Goal: Task Accomplishment & Management: Use online tool/utility

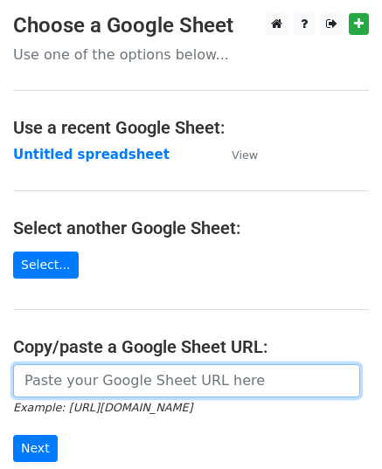
click at [97, 374] on input "url" at bounding box center [186, 380] width 347 height 33
paste input "[URL][DOMAIN_NAME]"
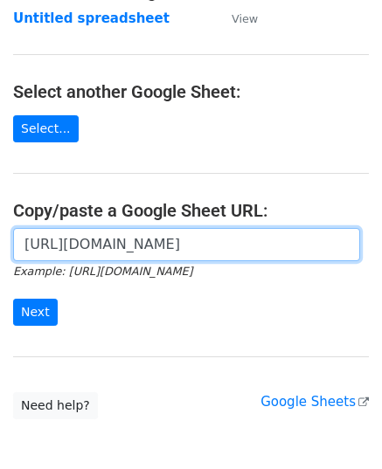
scroll to position [222, 0]
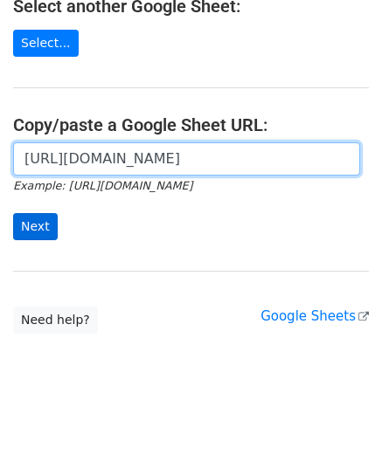
type input "[URL][DOMAIN_NAME]"
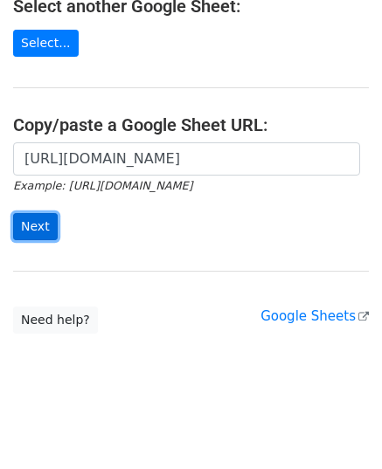
click at [28, 219] on input "Next" at bounding box center [35, 226] width 45 height 27
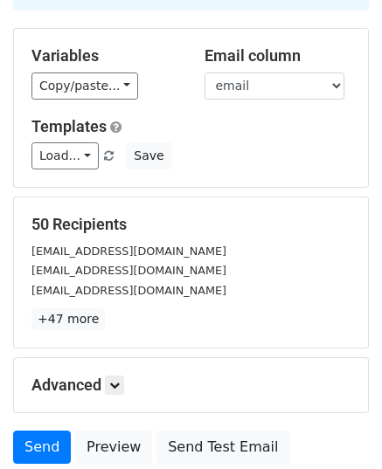
scroll to position [275, 0]
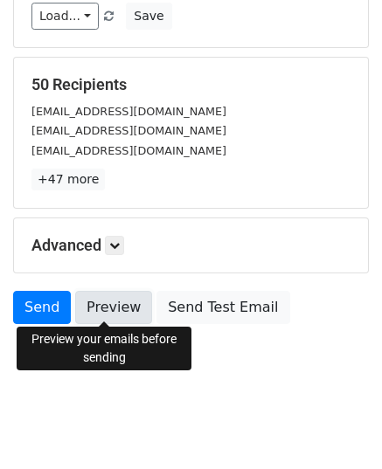
click at [98, 320] on link "Preview" at bounding box center [113, 307] width 77 height 33
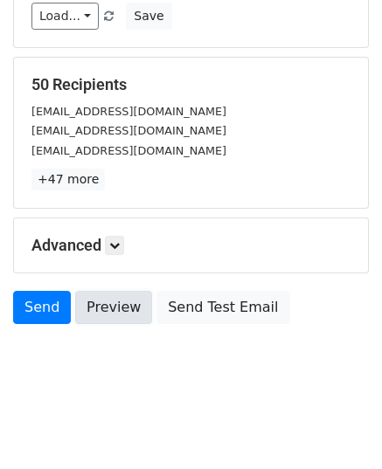
click at [105, 313] on link "Preview" at bounding box center [113, 307] width 77 height 33
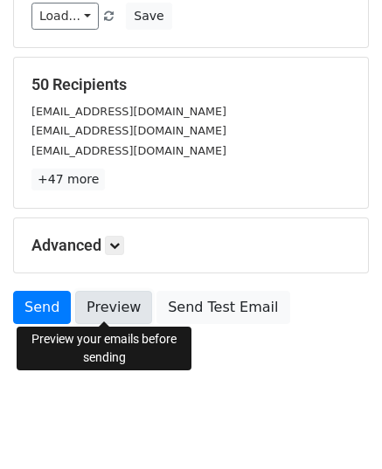
click at [107, 307] on link "Preview" at bounding box center [113, 307] width 77 height 33
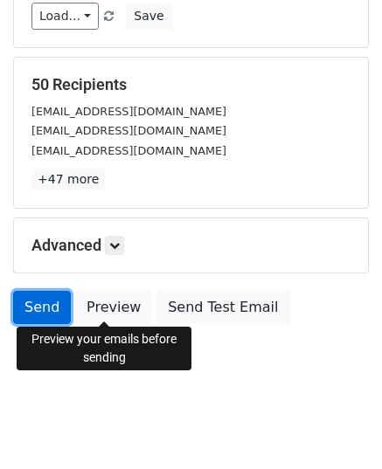
click at [35, 294] on link "Send" at bounding box center [42, 307] width 58 height 33
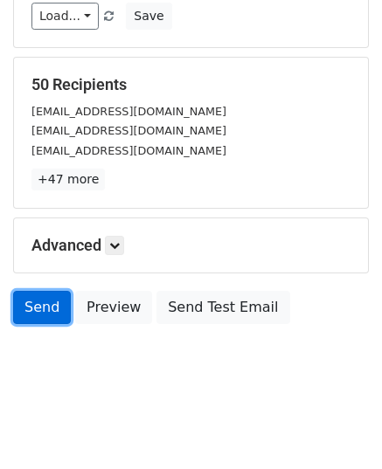
click at [36, 300] on link "Send" at bounding box center [42, 307] width 58 height 33
